Goal: Check status: Check status

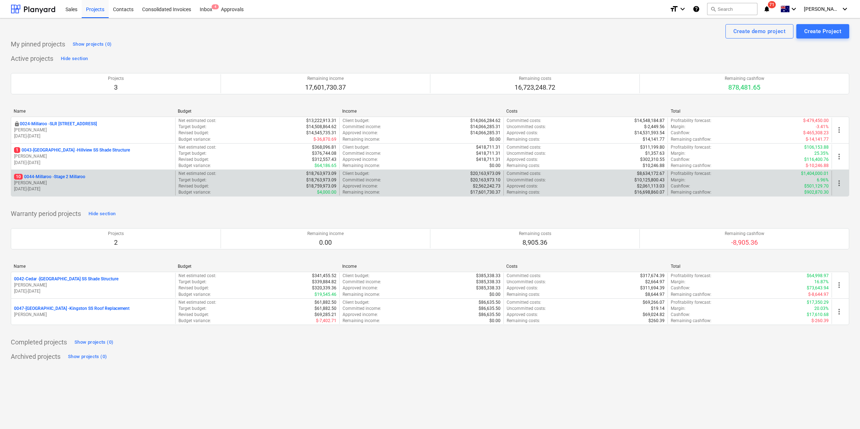
click at [70, 176] on p "10 0044-Millaroo - Stage 2 Millaroo" at bounding box center [49, 177] width 71 height 6
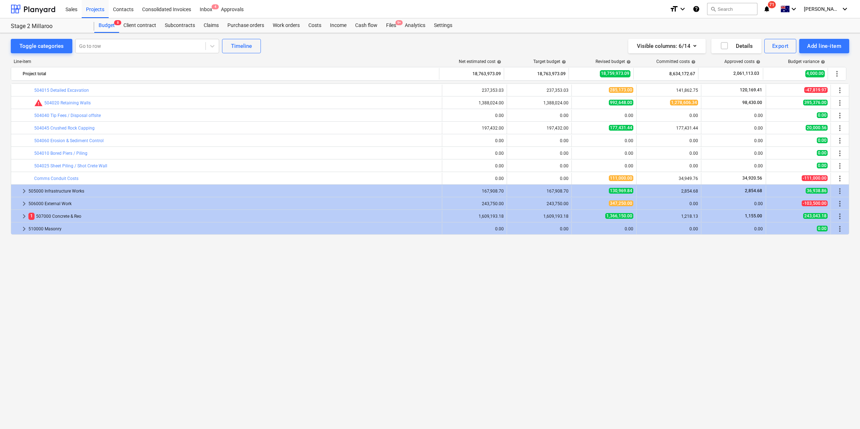
scroll to position [462, 0]
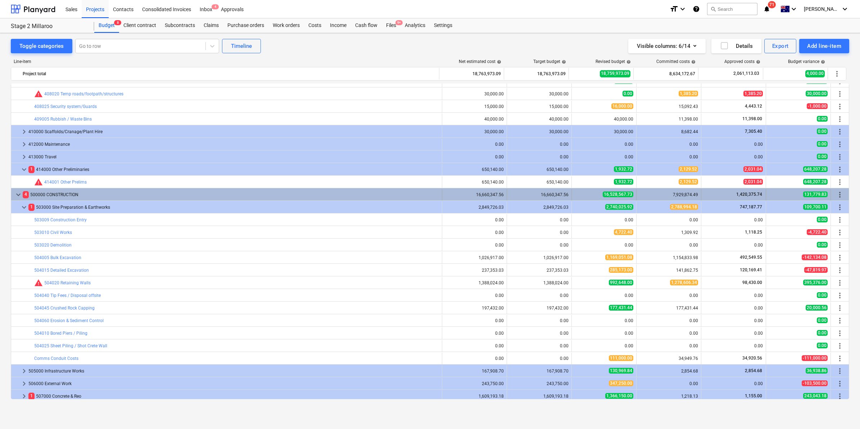
click at [18, 193] on span "keyboard_arrow_down" at bounding box center [18, 194] width 9 height 9
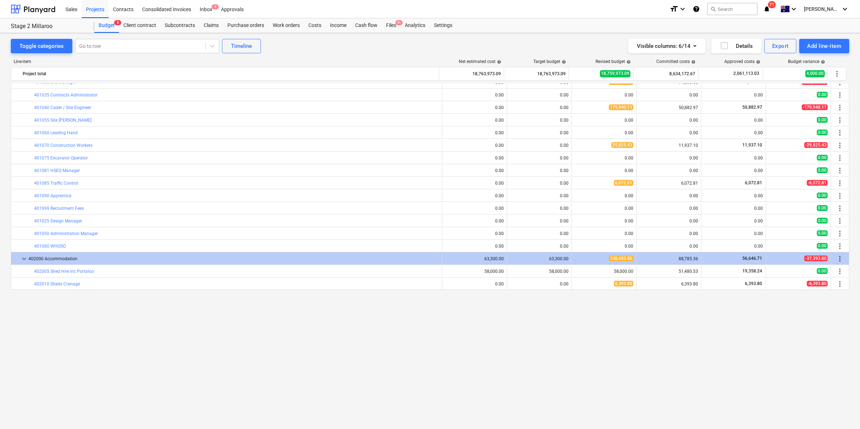
scroll to position [0, 0]
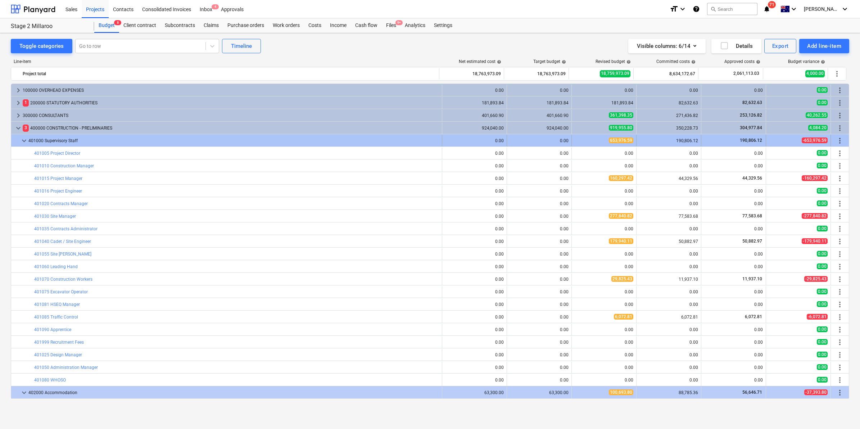
click at [24, 141] on span "keyboard_arrow_down" at bounding box center [24, 140] width 9 height 9
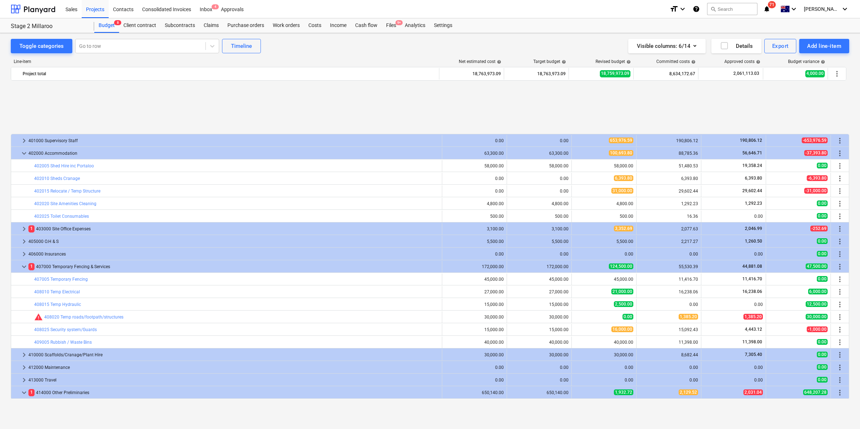
scroll to position [74, 0]
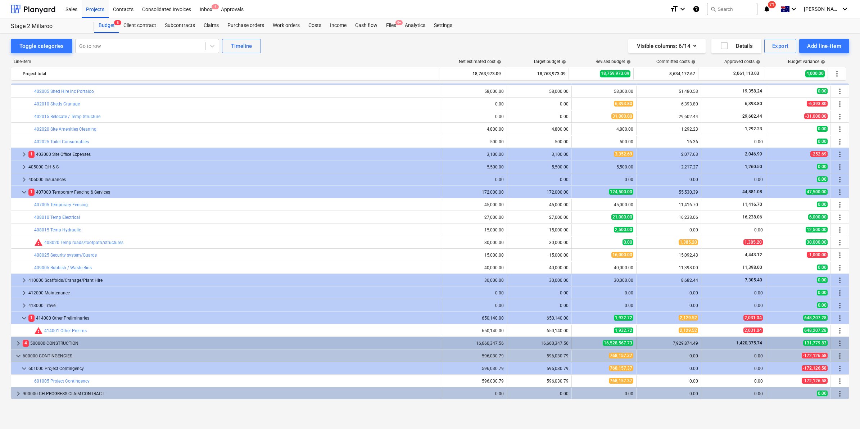
click at [18, 341] on span "keyboard_arrow_right" at bounding box center [18, 343] width 9 height 9
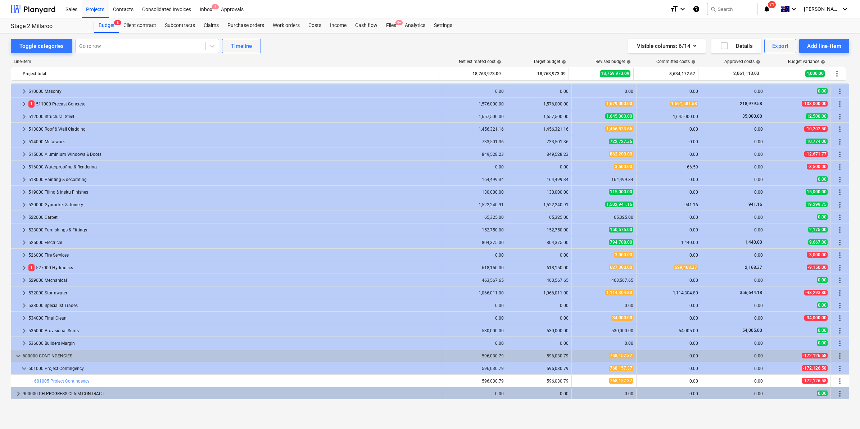
scroll to position [299, 0]
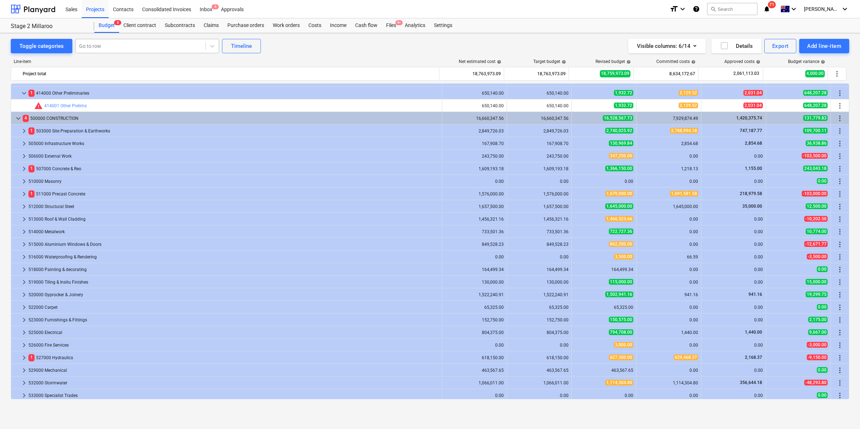
click at [119, 50] on div at bounding box center [140, 45] width 123 height 7
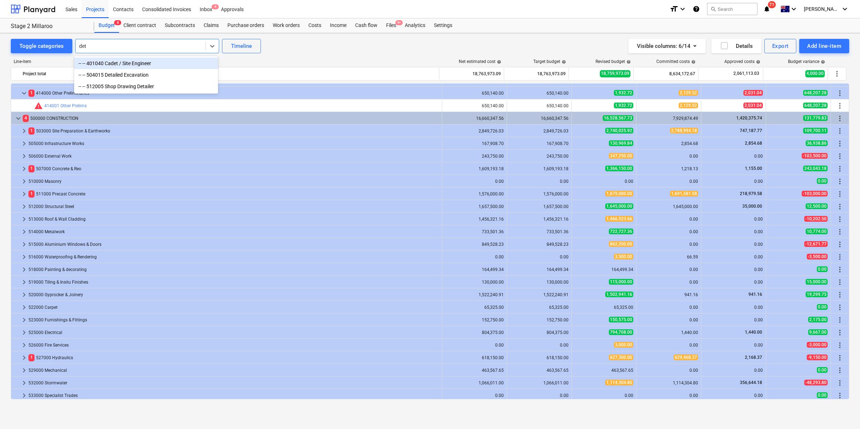
type input "deta"
click at [125, 60] on div "-- -- 504015 Detailed Excavation" at bounding box center [146, 64] width 144 height 12
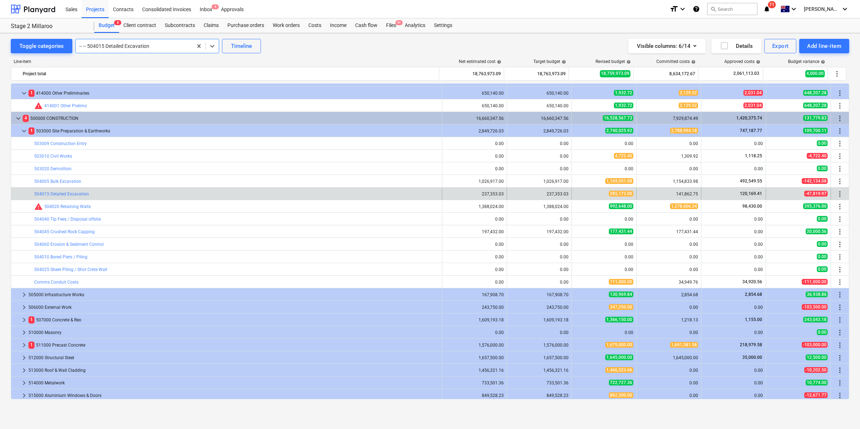
scroll to position [403, 0]
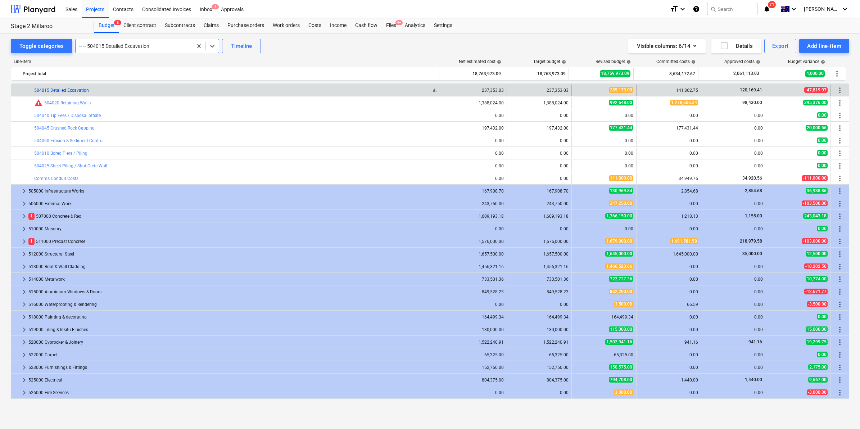
click at [78, 91] on link "504015 Detailed Excavation" at bounding box center [61, 90] width 55 height 5
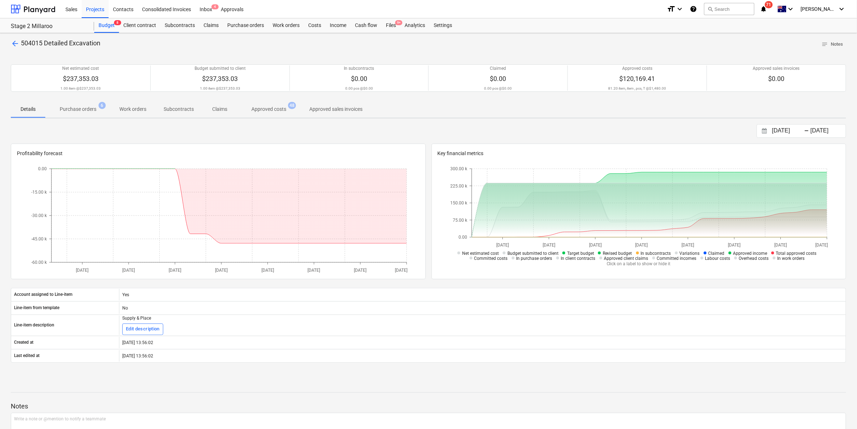
click at [279, 106] on p "Approved costs" at bounding box center [268, 109] width 35 height 8
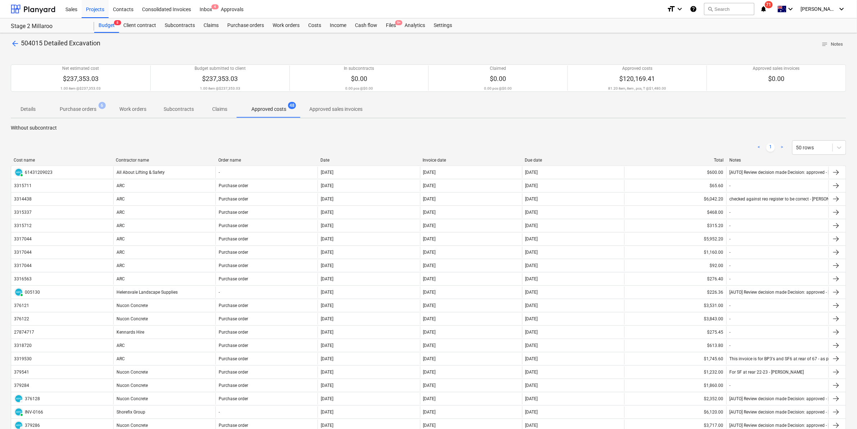
click at [142, 158] on div "Contractor name" at bounding box center [164, 160] width 96 height 5
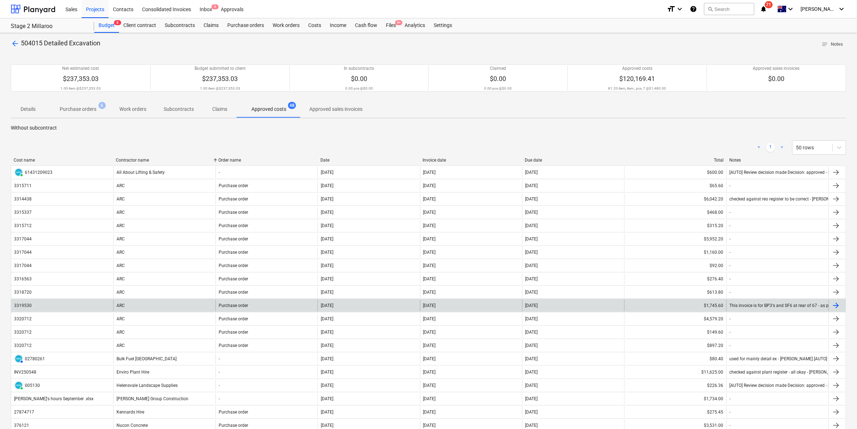
click at [117, 308] on div "ARC" at bounding box center [164, 306] width 102 height 12
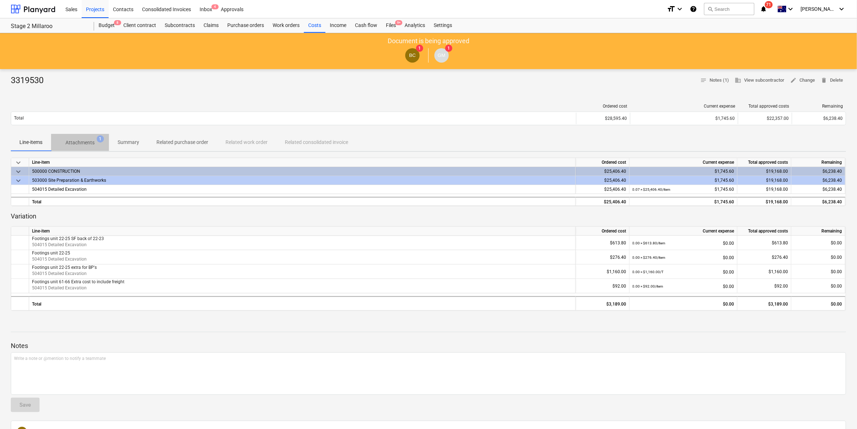
click at [93, 137] on span "Attachments 1" at bounding box center [80, 142] width 58 height 13
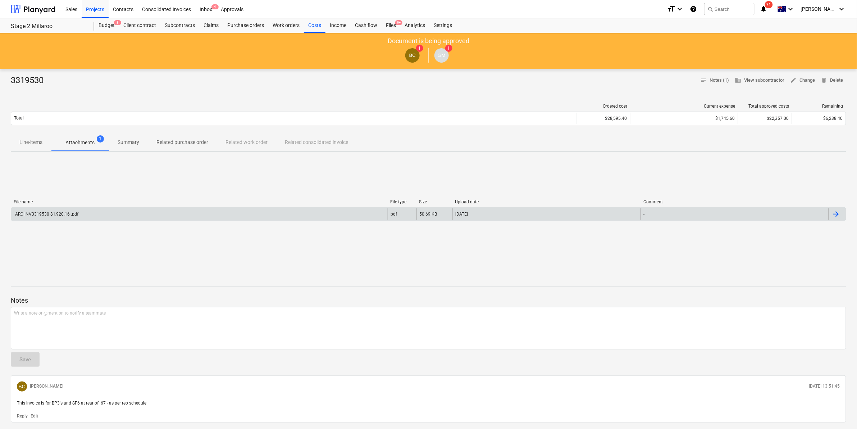
click at [84, 213] on div "ARC INV3319530 $1,920.16 .pdf" at bounding box center [199, 214] width 377 height 12
